Goal: Information Seeking & Learning: Check status

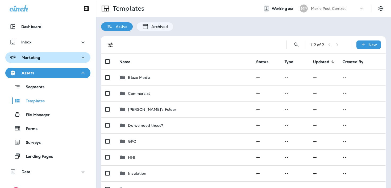
click at [52, 60] on div "Marketing" at bounding box center [48, 57] width 77 height 7
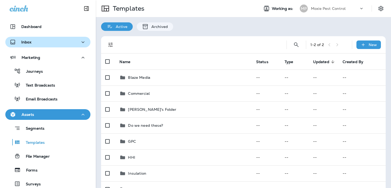
click at [56, 41] on div "Inbox" at bounding box center [48, 42] width 77 height 7
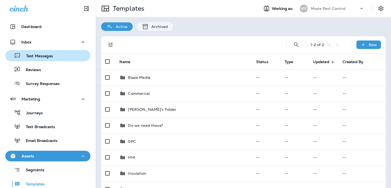
click at [58, 56] on div "Text Messages" at bounding box center [47, 56] width 81 height 8
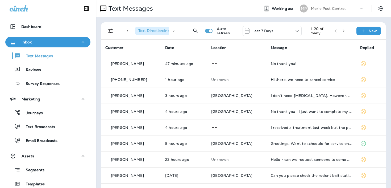
click at [61, 43] on div "Inbox" at bounding box center [48, 42] width 77 height 7
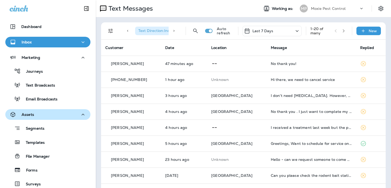
click at [44, 113] on div "Assets" at bounding box center [48, 114] width 77 height 7
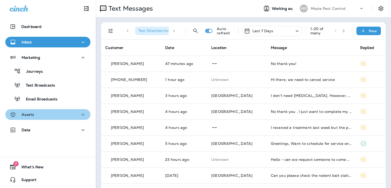
click at [44, 113] on div "Assets" at bounding box center [48, 114] width 77 height 7
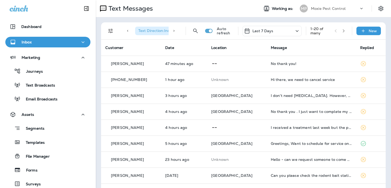
click at [47, 90] on div "Journeys Text Broadcasts Email Broadcasts" at bounding box center [47, 83] width 85 height 41
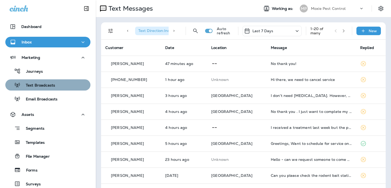
click at [49, 86] on p "Text Broadcasts" at bounding box center [37, 85] width 35 height 5
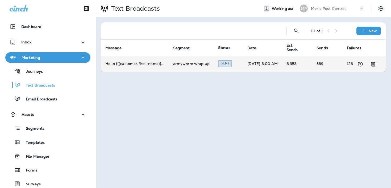
click at [200, 65] on td "armyworm wrap up" at bounding box center [191, 64] width 45 height 16
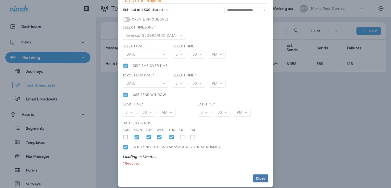
scroll to position [121, 0]
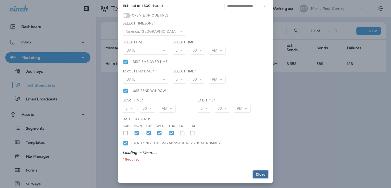
click at [259, 174] on span "Close" at bounding box center [261, 174] width 10 height 4
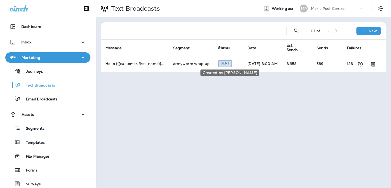
click at [235, 67] on div "Created by [PERSON_NAME]" at bounding box center [230, 71] width 60 height 11
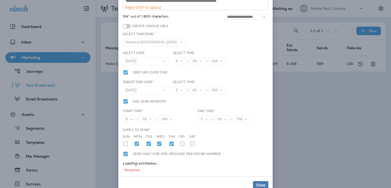
scroll to position [120, 0]
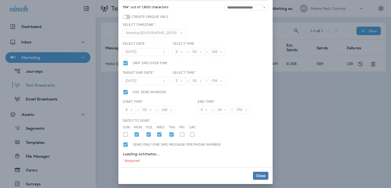
click at [124, 64] on div at bounding box center [126, 63] width 6 height 6
click at [127, 91] on div at bounding box center [126, 92] width 6 height 6
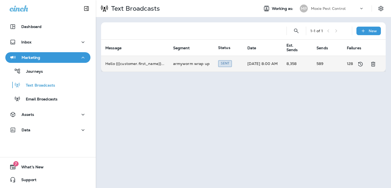
click at [141, 68] on td "Hello {{{customer.first_name}} ..." at bounding box center [135, 64] width 68 height 16
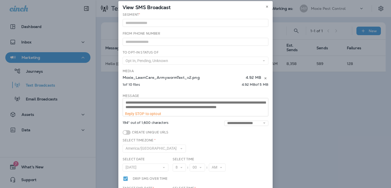
scroll to position [3, 0]
